Goal: Task Accomplishment & Management: Manage account settings

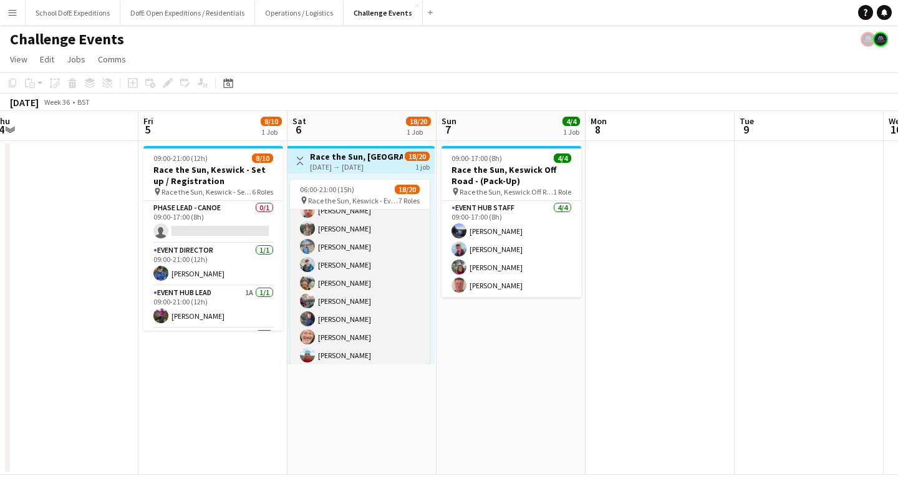
scroll to position [285, 0]
click at [338, 288] on app-card-role "Marshal - Cycle 1A [DATE] 06:30-19:00 (12h30m) [PERSON_NAME] [PERSON_NAME] [PER…" at bounding box center [360, 268] width 140 height 205
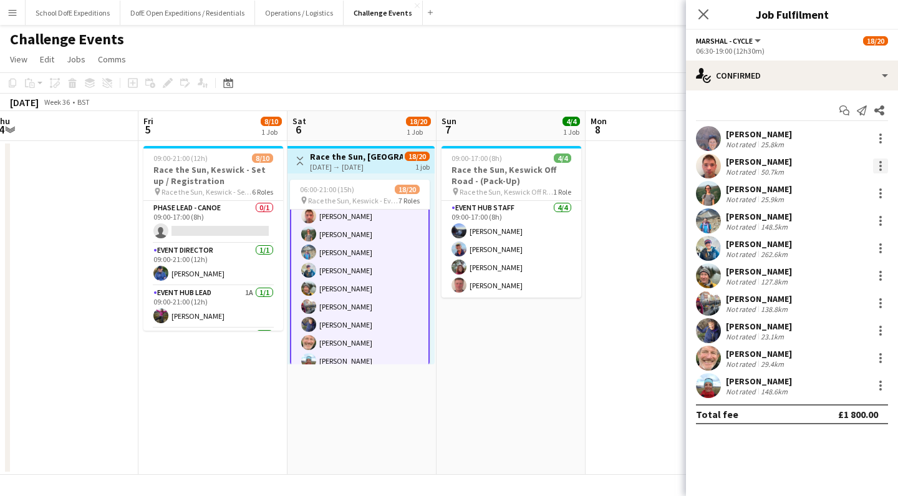
click at [880, 163] on div at bounding box center [880, 162] width 2 height 2
click at [814, 274] on span "Remove" at bounding box center [818, 278] width 37 height 11
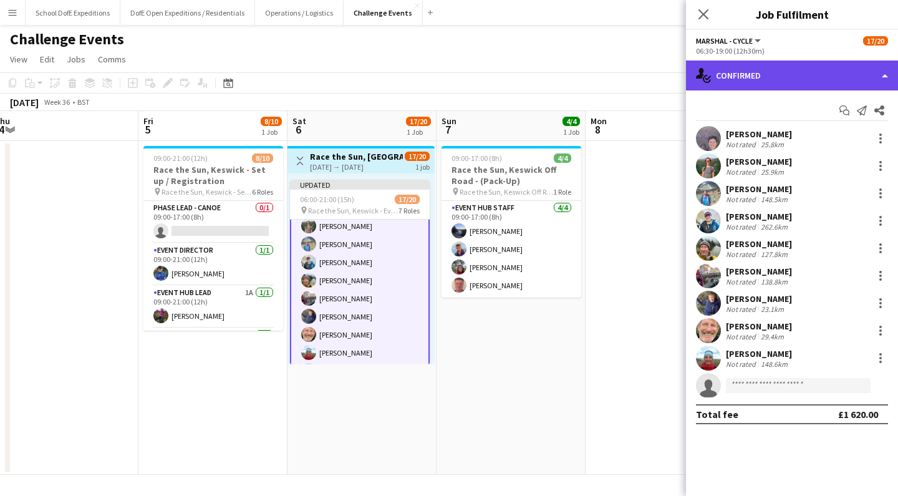
click at [765, 80] on div "single-neutral-actions-check-2 Confirmed" at bounding box center [792, 75] width 212 height 30
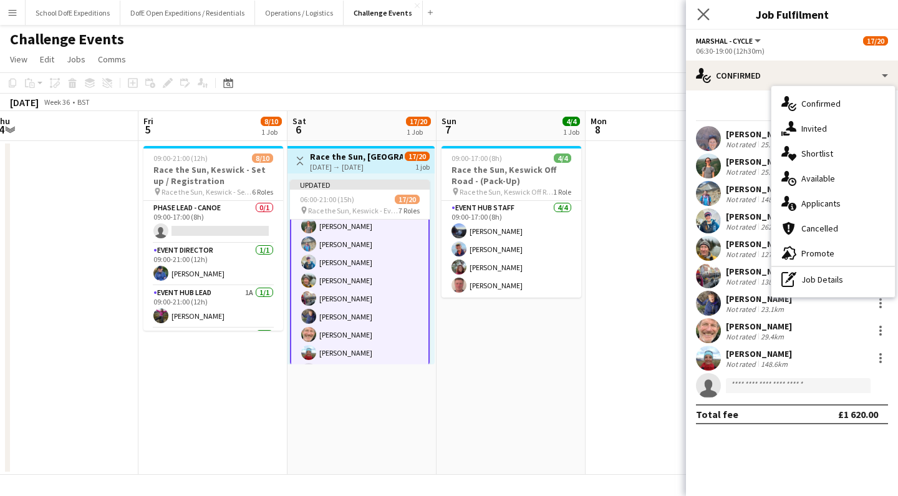
click at [701, 7] on app-icon "Close pop-in" at bounding box center [703, 15] width 18 height 18
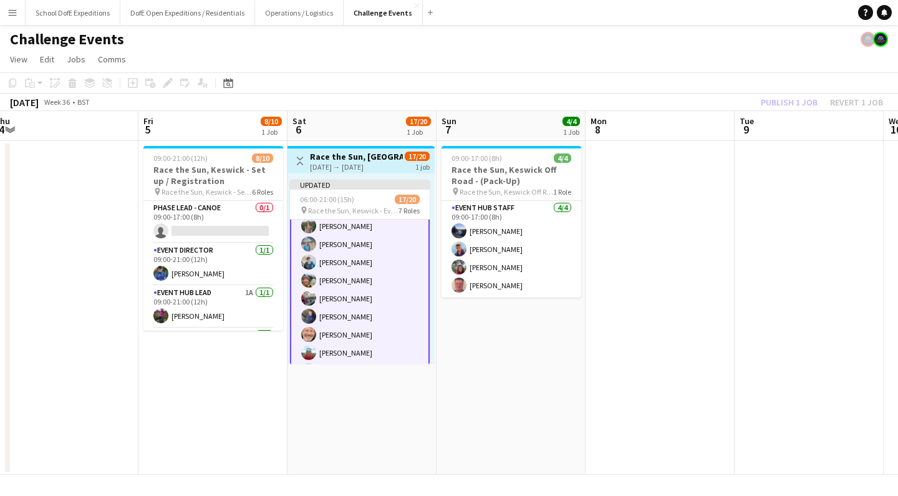
click at [701, 40] on div "Challenge Events" at bounding box center [449, 37] width 898 height 24
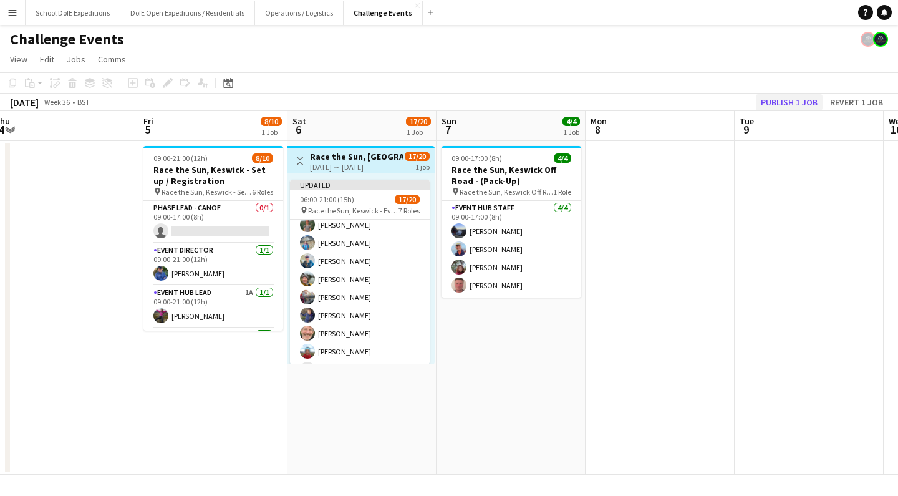
click at [774, 95] on button "Publish 1 job" at bounding box center [788, 102] width 67 height 16
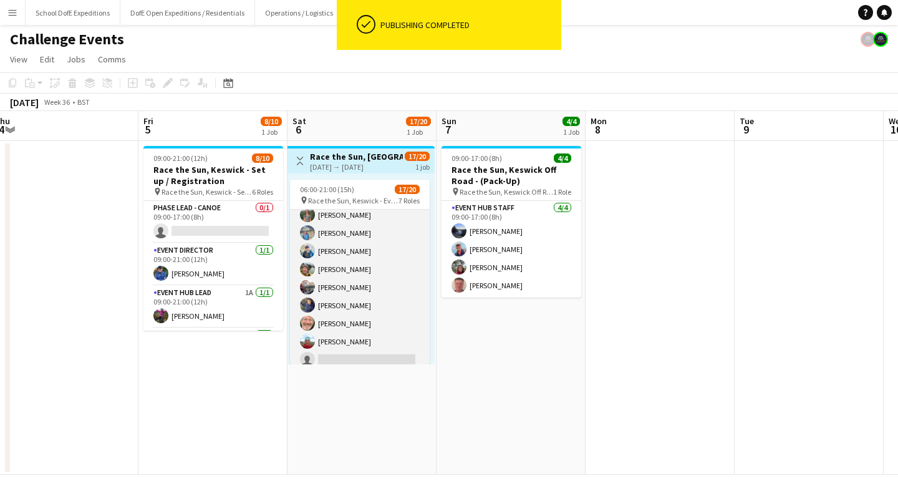
click at [379, 261] on app-card-role "Marshal - Cycle 1A [DATE] 06:30-19:00 (12h30m) [PERSON_NAME] [PERSON_NAME] [PER…" at bounding box center [360, 268] width 140 height 205
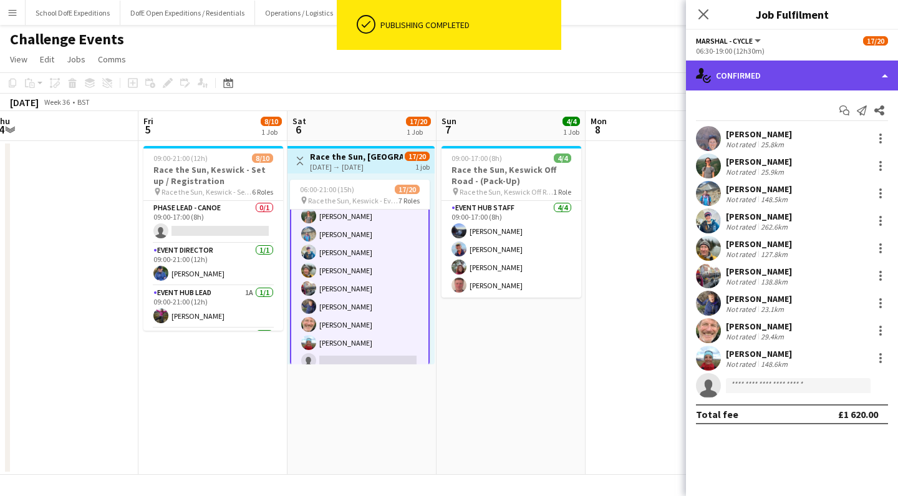
click at [764, 85] on div "single-neutral-actions-check-2 Confirmed" at bounding box center [792, 75] width 212 height 30
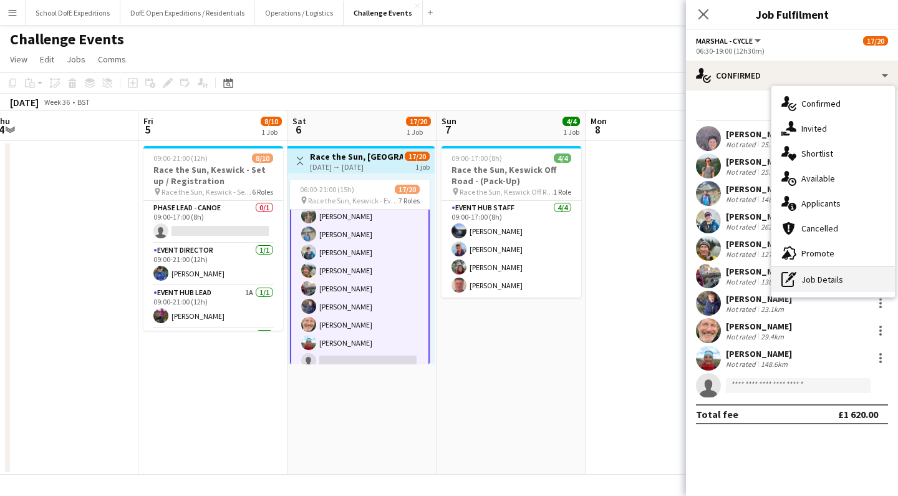
click at [812, 283] on div "pen-write Job Details" at bounding box center [832, 279] width 123 height 25
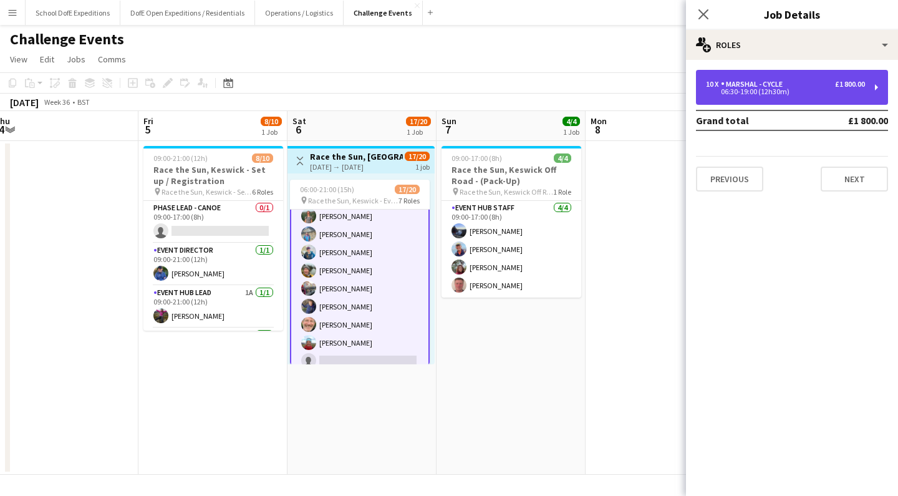
click at [765, 90] on div "06:30-19:00 (12h30m)" at bounding box center [785, 92] width 159 height 6
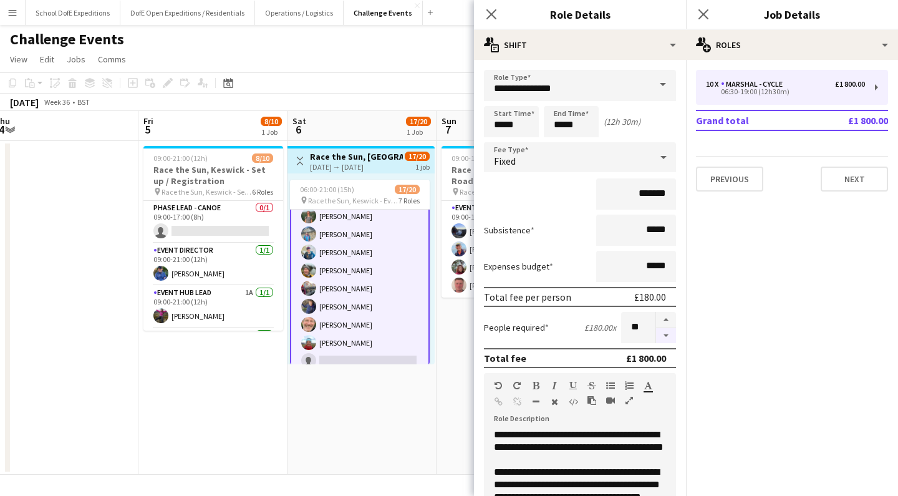
click at [665, 333] on button "button" at bounding box center [666, 336] width 20 height 16
type input "*"
click at [492, 14] on icon at bounding box center [491, 14] width 12 height 12
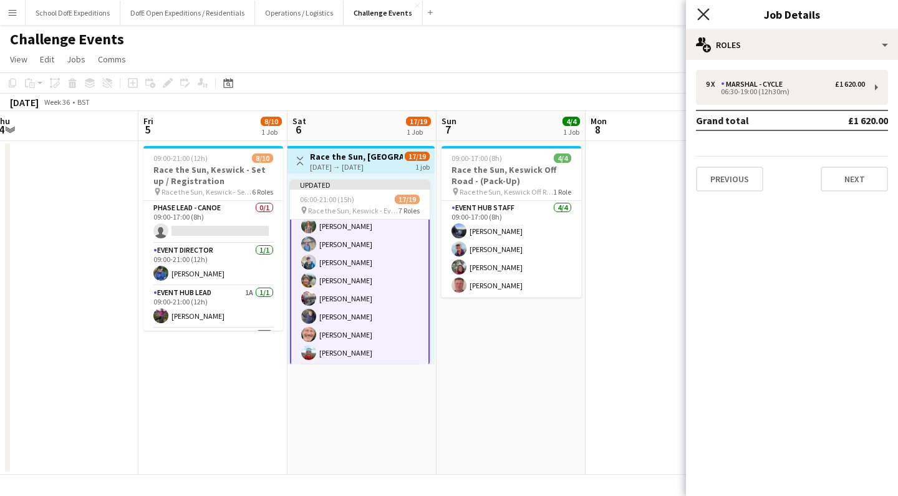
click at [703, 9] on icon "Close pop-in" at bounding box center [703, 14] width 12 height 12
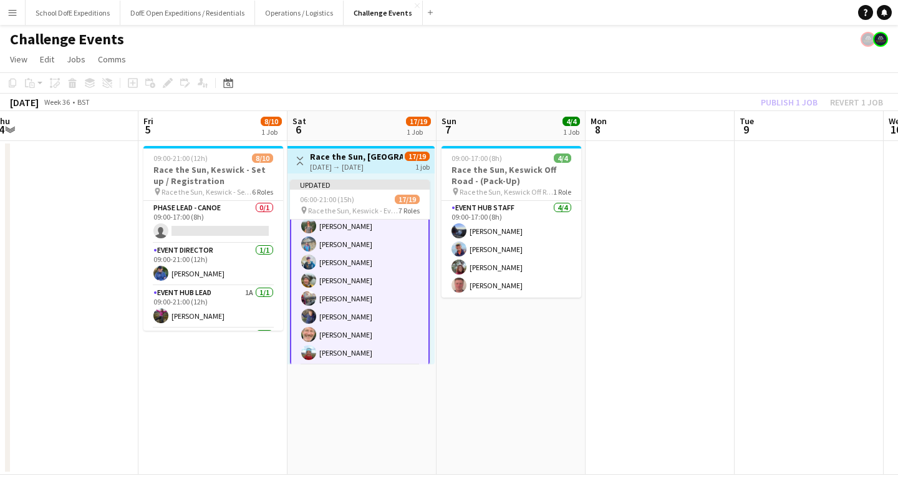
click at [733, 46] on div "Challenge Events" at bounding box center [449, 37] width 898 height 24
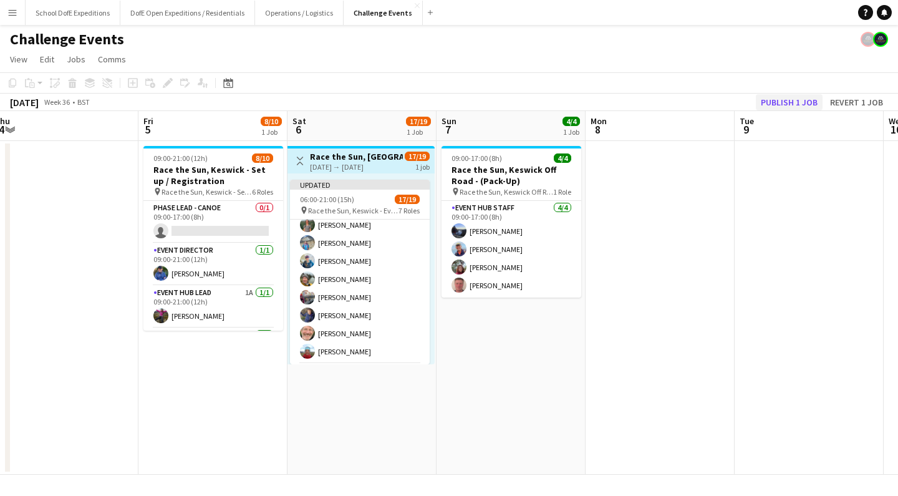
click at [768, 100] on button "Publish 1 job" at bounding box center [788, 102] width 67 height 16
